Goal: Task Accomplishment & Management: Manage account settings

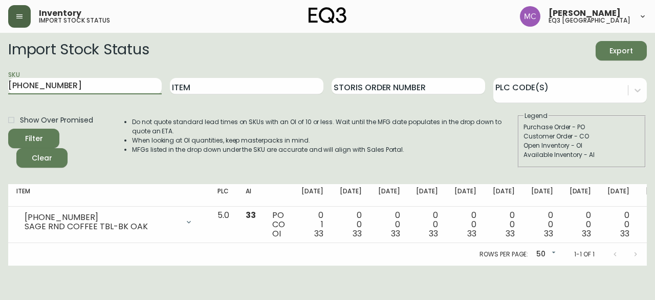
click at [18, 23] on button "button" at bounding box center [19, 16] width 23 height 23
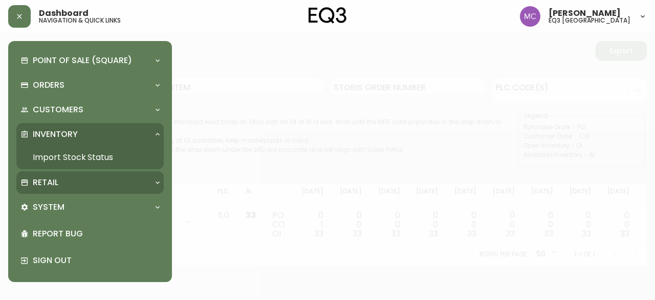
click at [76, 179] on div "Retail" at bounding box center [84, 182] width 129 height 11
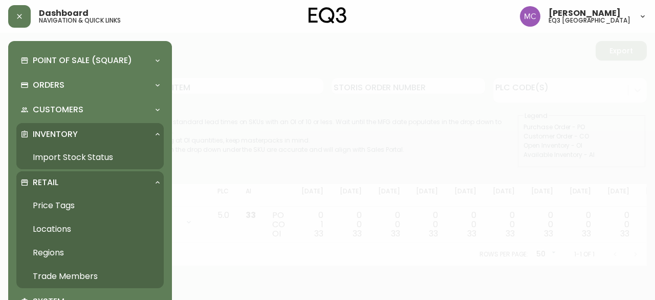
click at [92, 272] on link "Trade Members" at bounding box center [89, 276] width 147 height 24
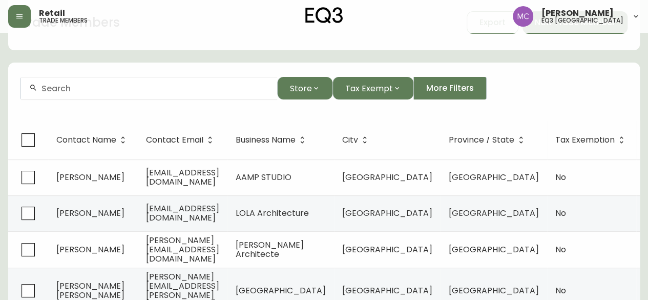
scroll to position [34, 0]
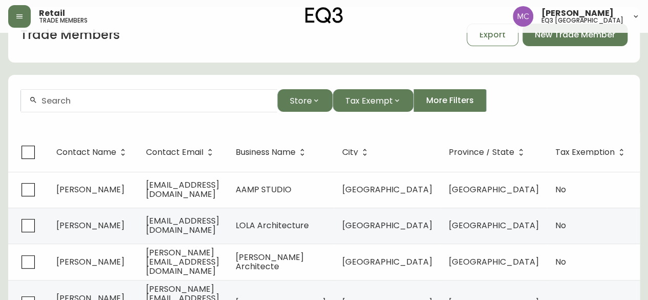
click at [60, 97] on input "text" at bounding box center [154, 101] width 227 height 10
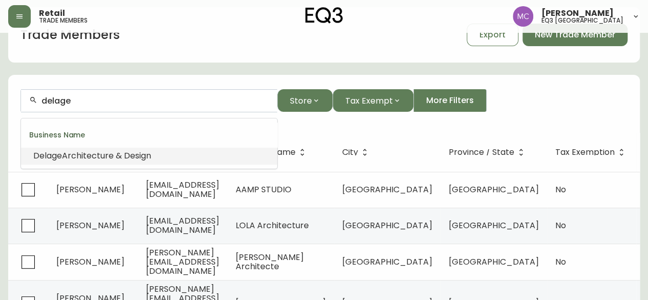
click at [75, 152] on span "Architecture & Design" at bounding box center [106, 156] width 89 height 12
type input "Delage Architecture & Design"
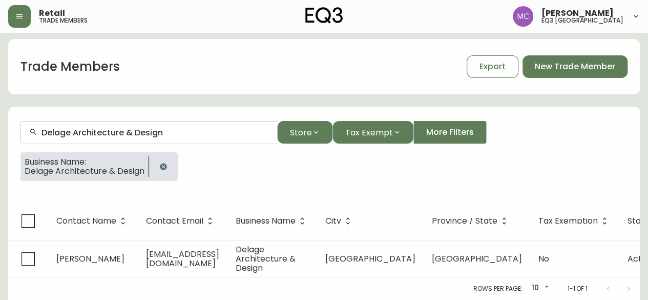
scroll to position [9, 0]
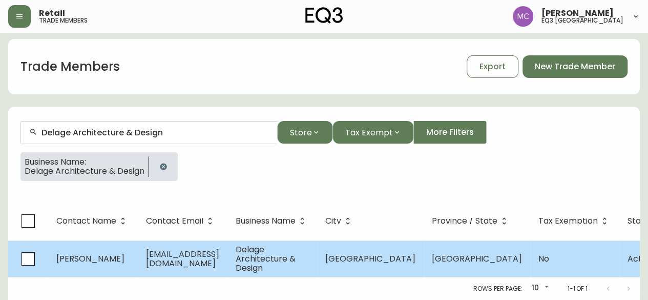
click at [62, 252] on span "[PERSON_NAME]" at bounding box center [90, 258] width 68 height 12
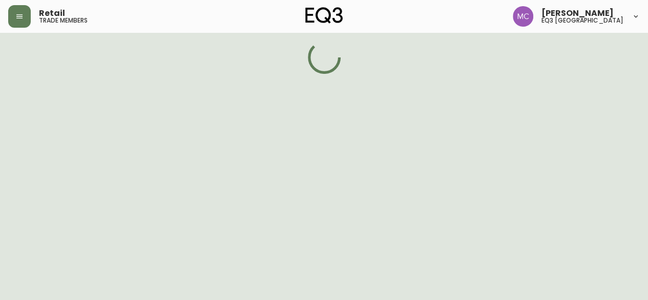
select select "BC"
select select "CA"
select select "CA_EN"
select select "Other"
select select "Architect"
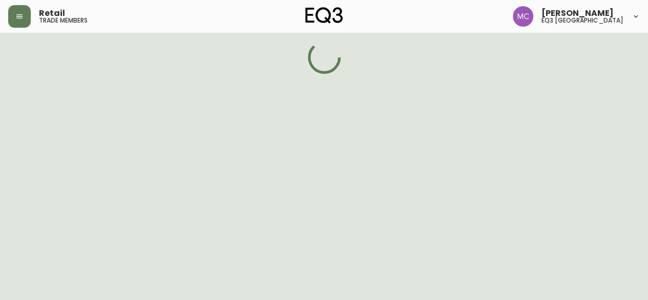
select select "false"
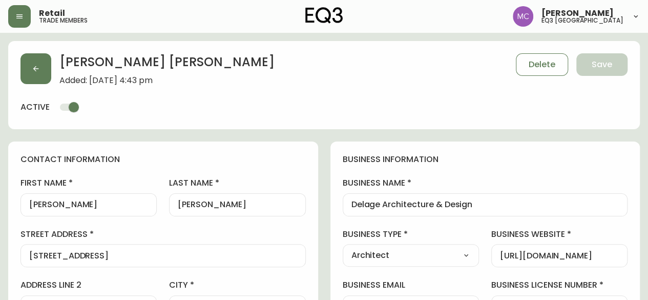
type input "EQ3 [GEOGRAPHIC_DATA]"
select select "cjw10z96p001r6gs00juufhhe"
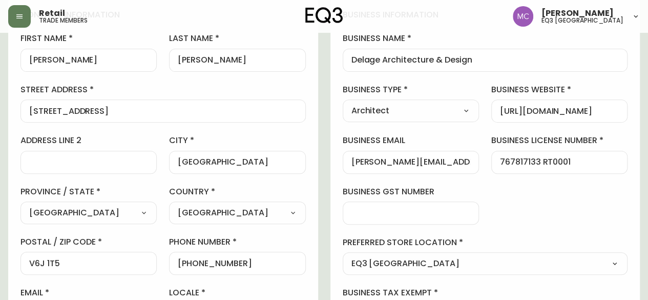
scroll to position [141, 0]
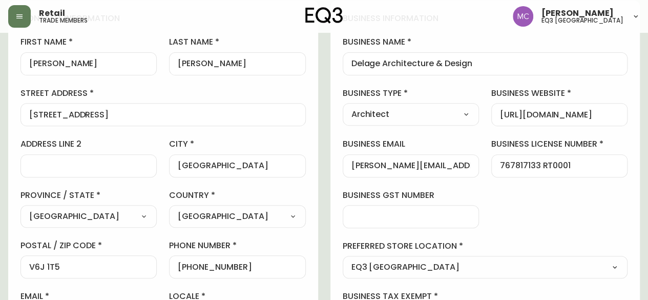
drag, startPoint x: 239, startPoint y: 270, endPoint x: 152, endPoint y: 259, distance: 87.7
click at [152, 259] on div "first name [PERSON_NAME] last name [PERSON_NAME][GEOGRAPHIC_DATA] address [STRE…" at bounding box center [162, 182] width 285 height 292
